Goal: Check status: Check status

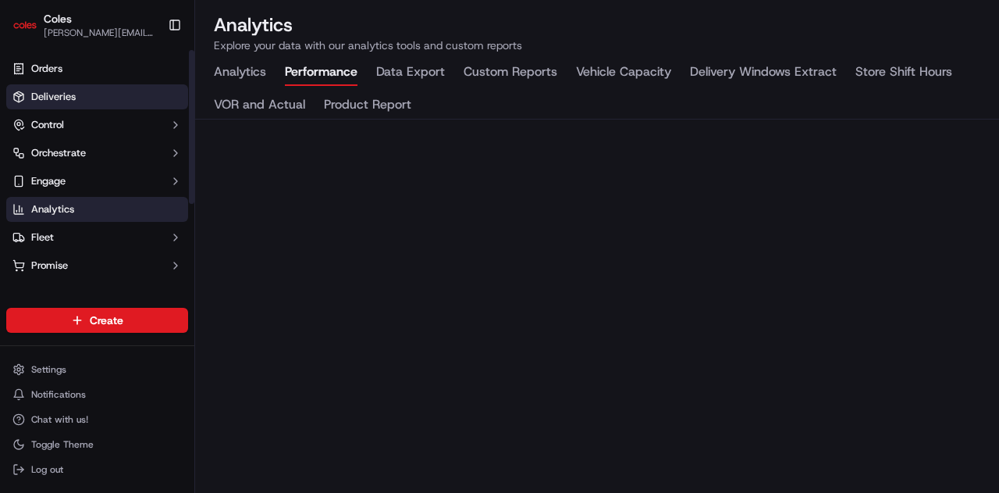
click at [64, 98] on span "Deliveries" at bounding box center [53, 97] width 44 height 14
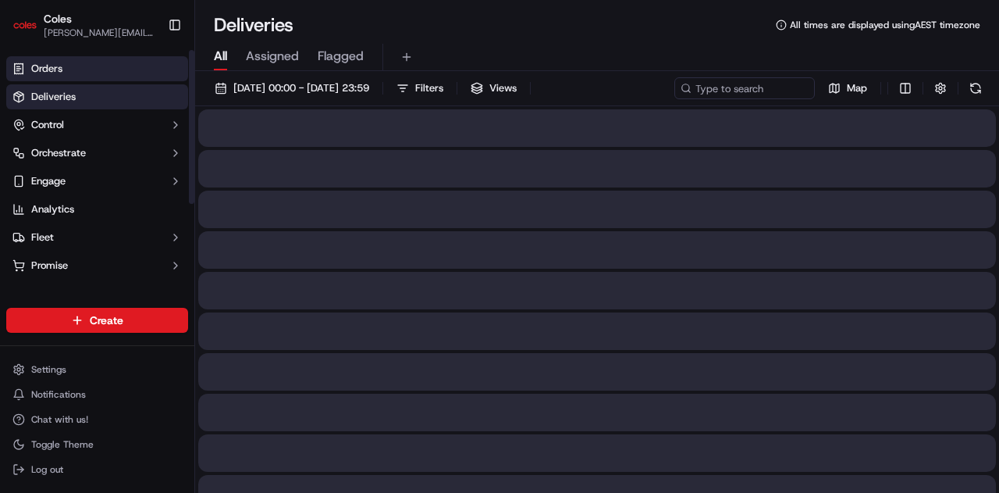
click at [69, 76] on link "Orders" at bounding box center [97, 68] width 182 height 25
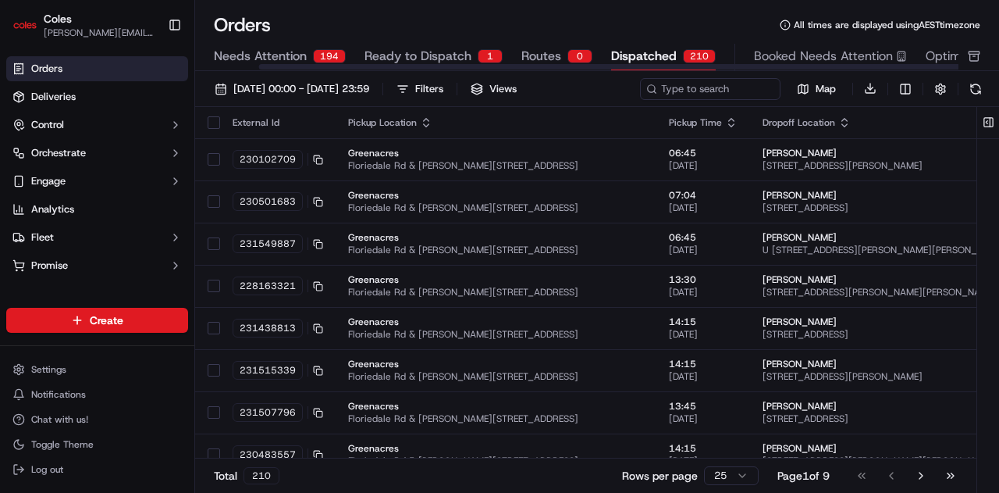
scroll to position [0, 100]
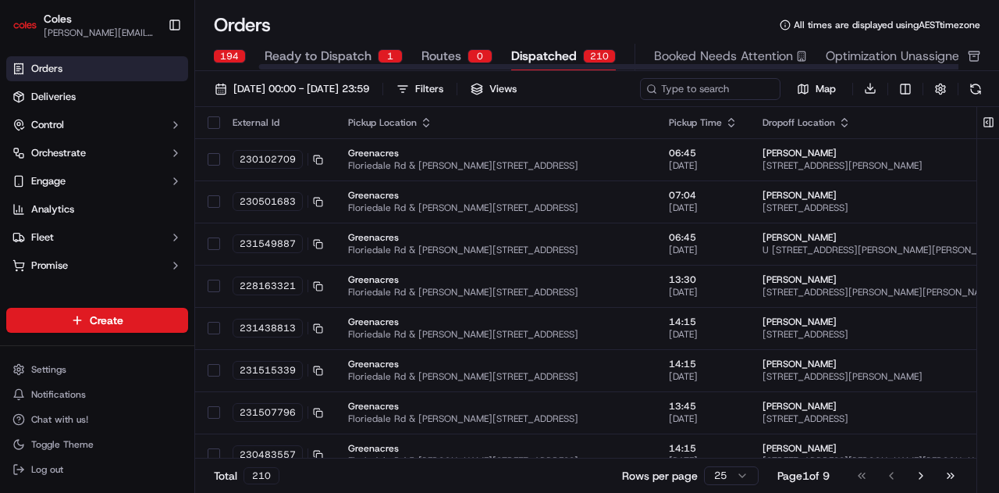
drag, startPoint x: 671, startPoint y: 67, endPoint x: 756, endPoint y: 82, distance: 85.6
click at [751, 69] on div at bounding box center [630, 66] width 743 height 5
click at [905, 78] on html "Coles [EMAIL_ADDRESS][PERSON_NAME][PERSON_NAME][DOMAIN_NAME] Toggle Sidebar Ord…" at bounding box center [499, 246] width 999 height 493
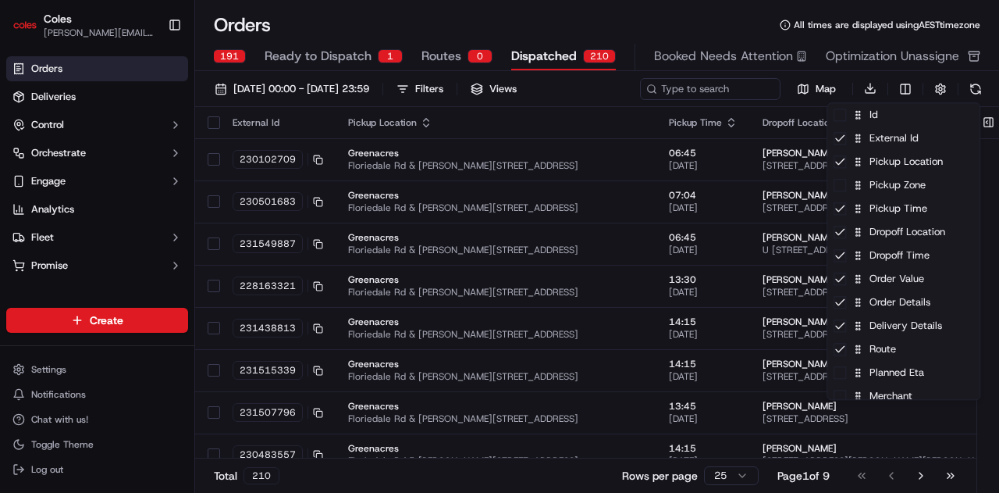
click at [880, 61] on html "Coles [EMAIL_ADDRESS][PERSON_NAME][PERSON_NAME][DOMAIN_NAME] Toggle Sidebar Ord…" at bounding box center [499, 246] width 999 height 493
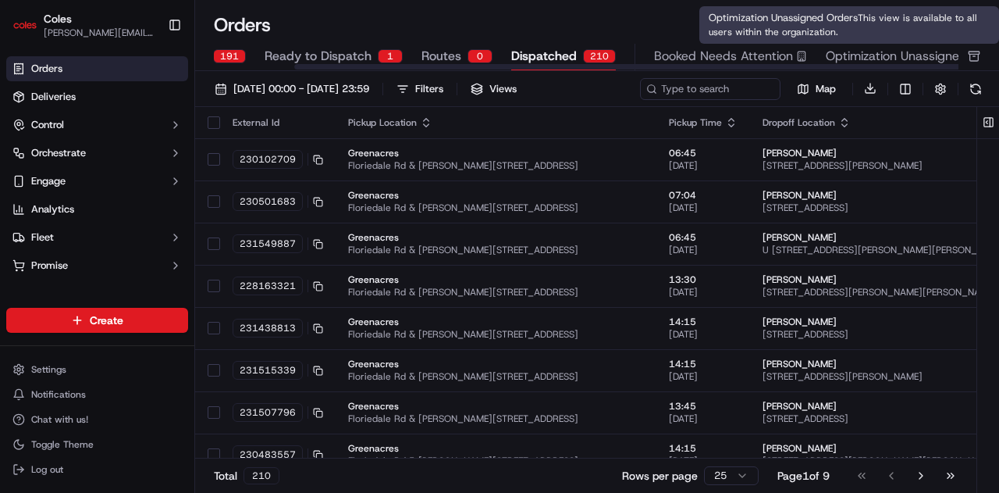
click at [880, 60] on span "Optimization Unassigned Orders" at bounding box center [917, 56] width 183 height 19
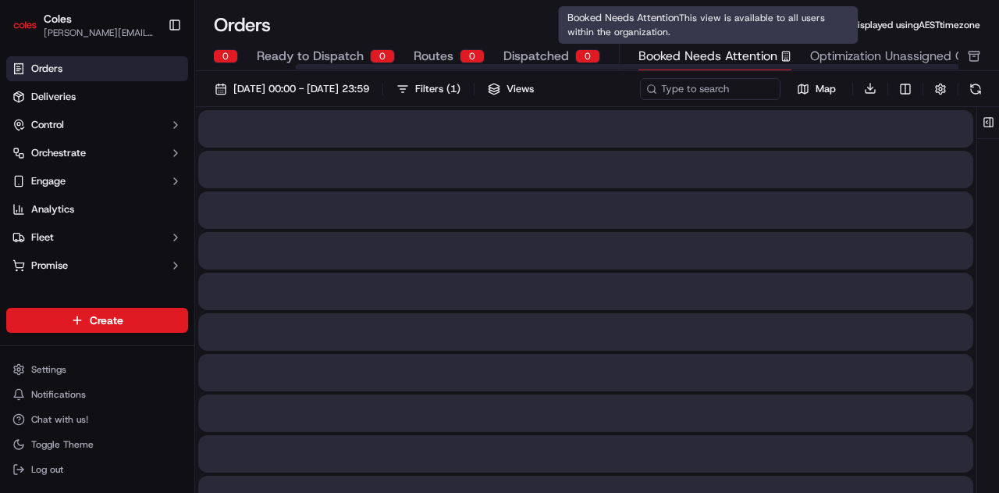
click at [729, 48] on span "Booked Needs Attention" at bounding box center [708, 56] width 139 height 19
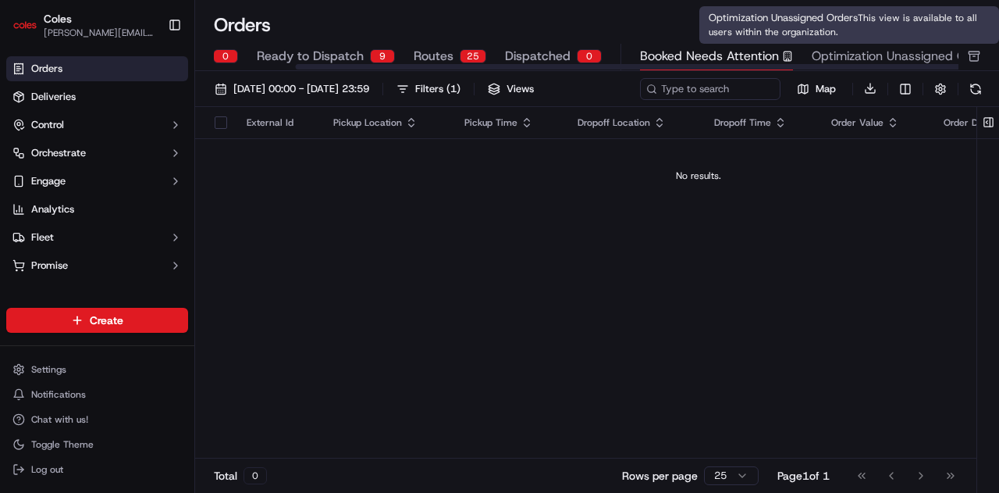
click at [880, 55] on span "Optimization Unassigned Orders" at bounding box center [903, 56] width 183 height 19
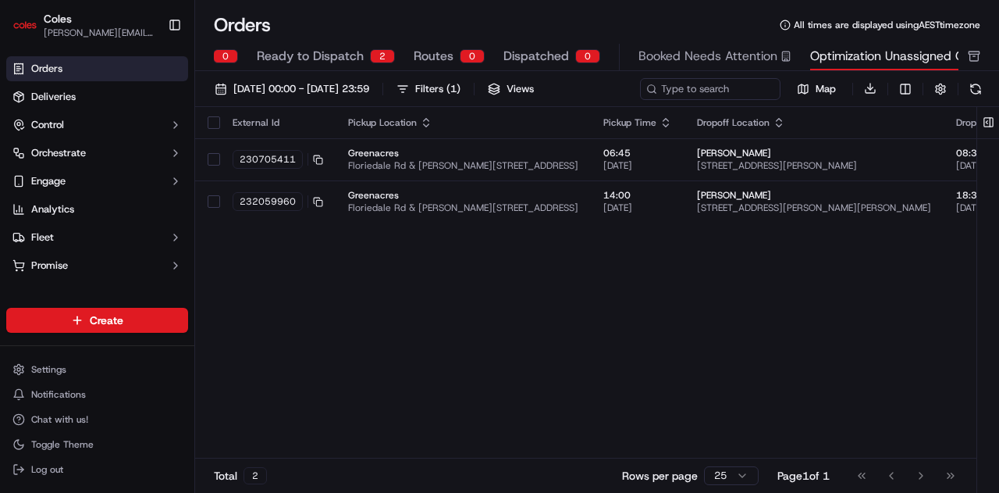
drag, startPoint x: 658, startPoint y: 304, endPoint x: 587, endPoint y: 460, distance: 170.8
click at [658, 304] on div "External Id Pickup Location Pickup Time Dropoff Location Dropoff Time Order Val…" at bounding box center [852, 283] width 1314 height 352
